Goal: Task Accomplishment & Management: Manage account settings

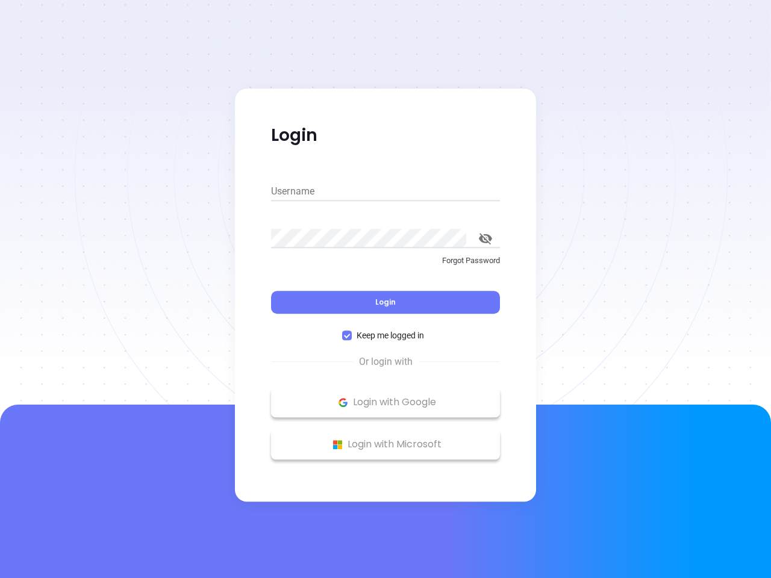
click at [386, 289] on div "Login" at bounding box center [385, 295] width 229 height 37
click at [386, 192] on input "Username" at bounding box center [385, 191] width 229 height 19
click at [486, 239] on icon "toggle password visibility" at bounding box center [485, 238] width 13 height 11
click at [386, 302] on span "Login" at bounding box center [385, 302] width 20 height 10
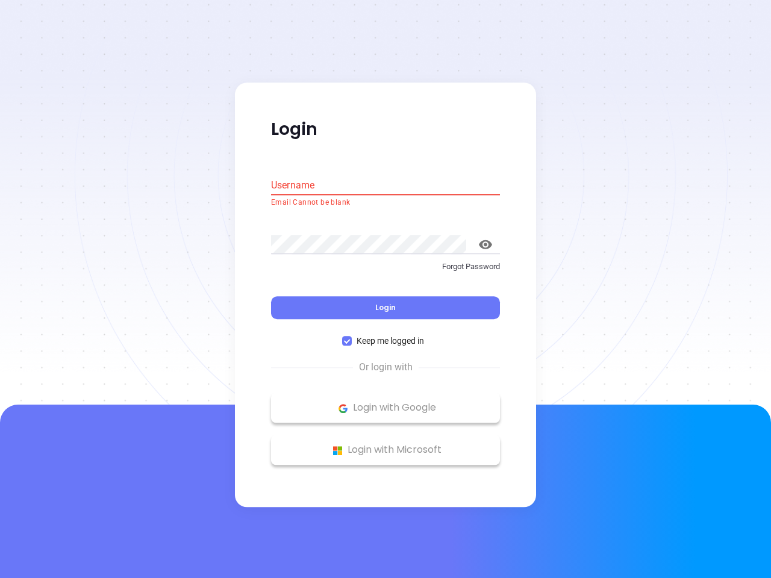
click at [386, 336] on span "Keep me logged in" at bounding box center [390, 341] width 77 height 13
click at [352, 337] on input "Keep me logged in" at bounding box center [347, 342] width 10 height 10
checkbox input "false"
click at [386, 402] on p "Login with Google" at bounding box center [385, 408] width 217 height 18
click at [386, 445] on p "Login with Microsoft" at bounding box center [385, 451] width 217 height 18
